Goal: Task Accomplishment & Management: Manage account settings

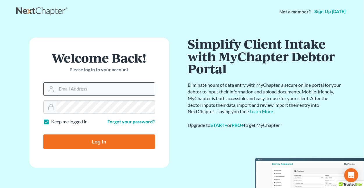
click at [106, 90] on input "Email Address" at bounding box center [106, 89] width 98 height 13
type input "[EMAIL_ADDRESS][DOMAIN_NAME]"
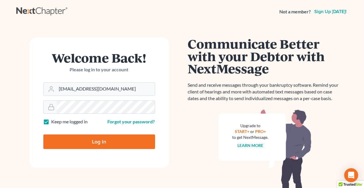
click at [141, 139] on input "Log In" at bounding box center [99, 142] width 112 height 15
type input "Thinking..."
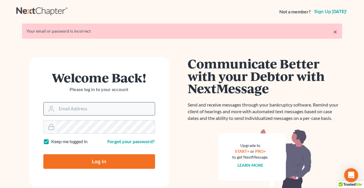
click at [111, 109] on input "Email Address" at bounding box center [106, 108] width 98 height 13
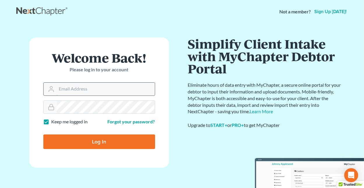
type input "[EMAIL_ADDRESS][DOMAIN_NAME]"
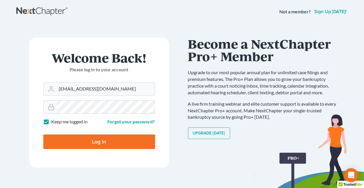
click at [43, 135] on input "Log In" at bounding box center [99, 142] width 112 height 15
type input "Thinking..."
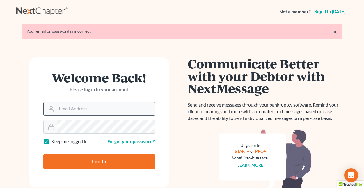
drag, startPoint x: 0, startPoint y: 0, endPoint x: 89, endPoint y: 107, distance: 138.7
click at [89, 107] on input "Email Address" at bounding box center [106, 108] width 98 height 13
type input "mgoodin@glfok.com"
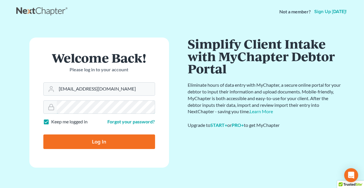
click at [43, 135] on input "Log In" at bounding box center [99, 142] width 112 height 15
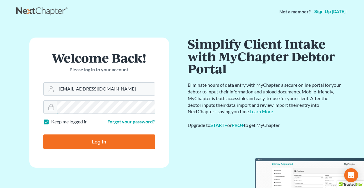
type input "Thinking..."
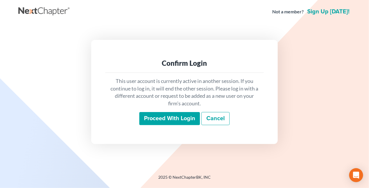
click at [157, 119] on input "Proceed with login" at bounding box center [169, 118] width 61 height 13
